Goal: Obtain resource: Download file/media

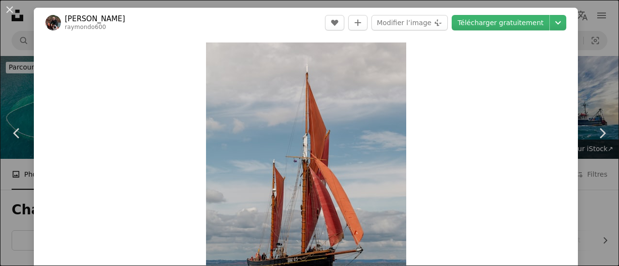
scroll to position [2704, 0]
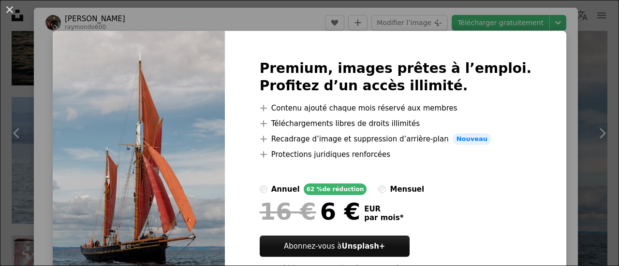
click at [555, 57] on div "An X shape Premium, images prêtes à l’emploi. Profitez d’un accès illimité. A p…" at bounding box center [309, 133] width 619 height 266
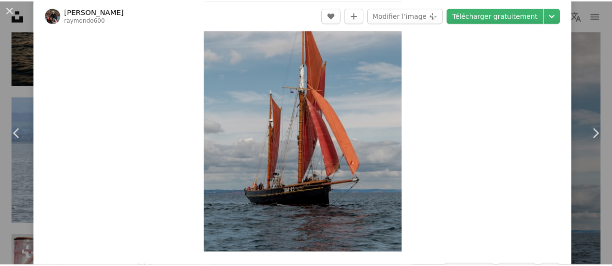
scroll to position [58, 0]
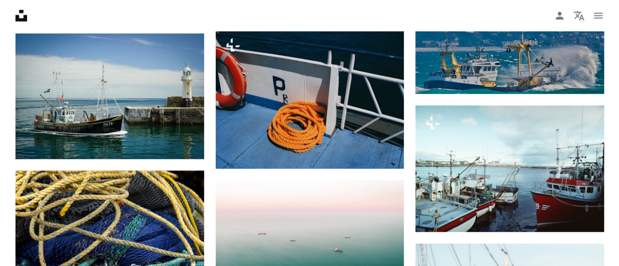
scroll to position [4494, 0]
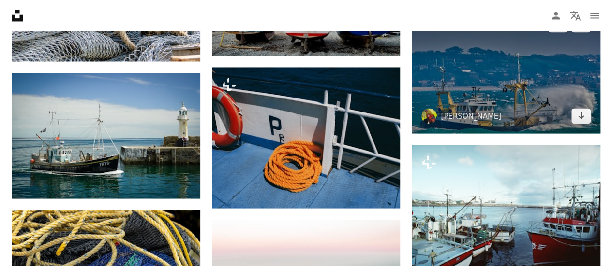
click at [464, 102] on img at bounding box center [505, 70] width 189 height 126
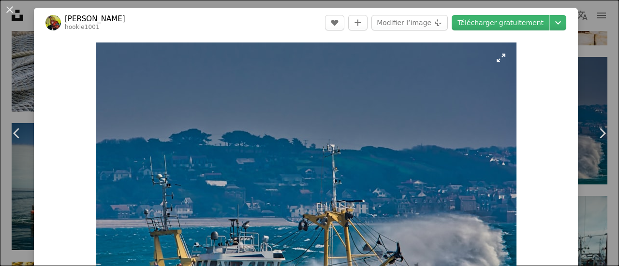
click at [497, 58] on img "Zoom sur cette image" at bounding box center [306, 183] width 421 height 280
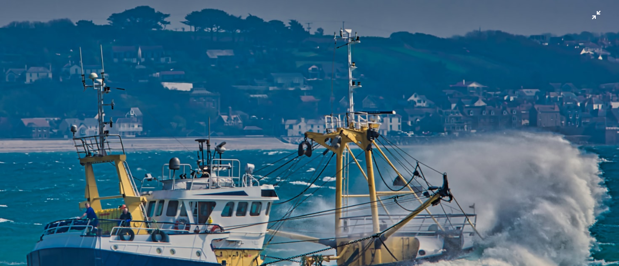
scroll to position [135, 0]
